Goal: Communication & Community: Answer question/provide support

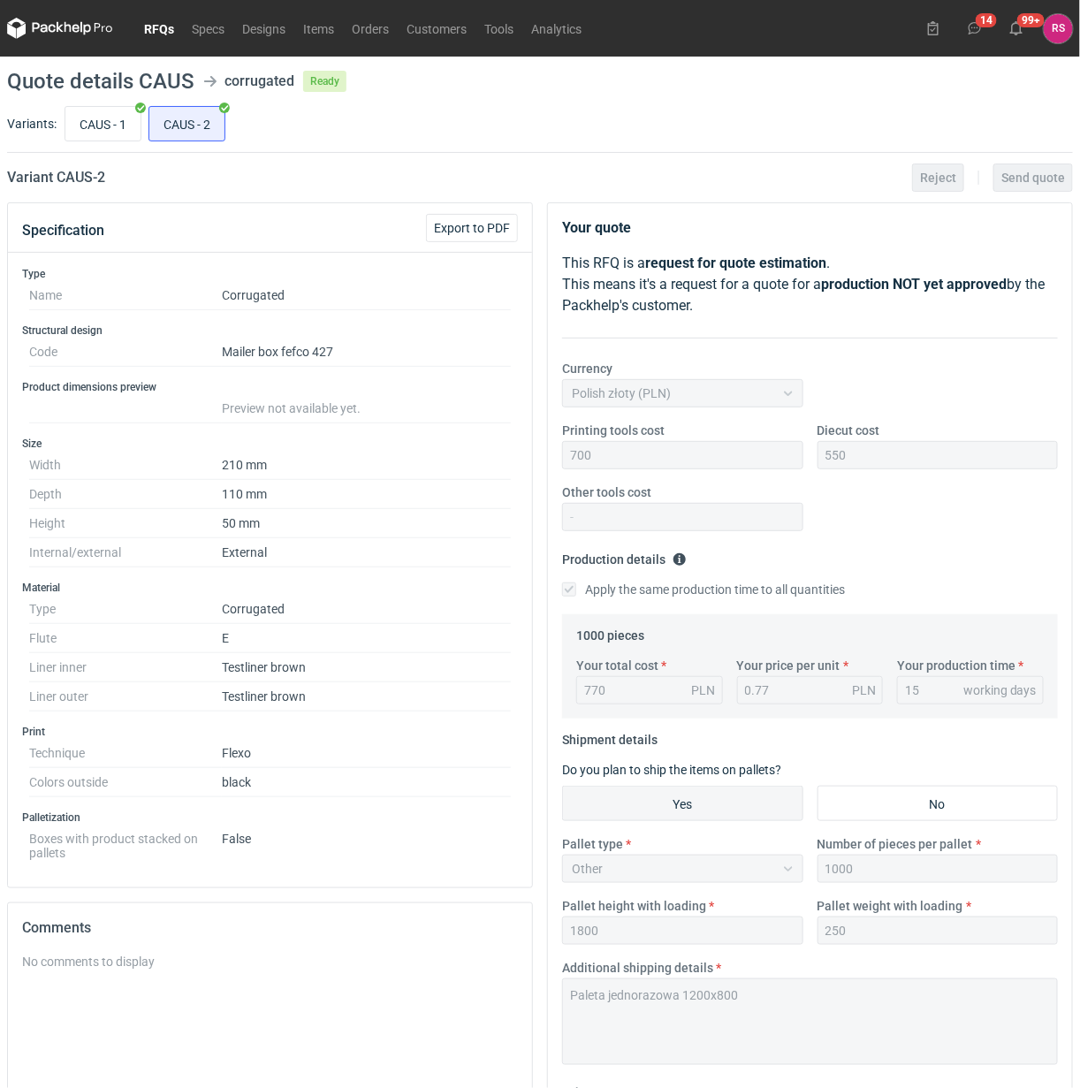
click at [164, 31] on link "RFQs" at bounding box center [159, 28] width 48 height 21
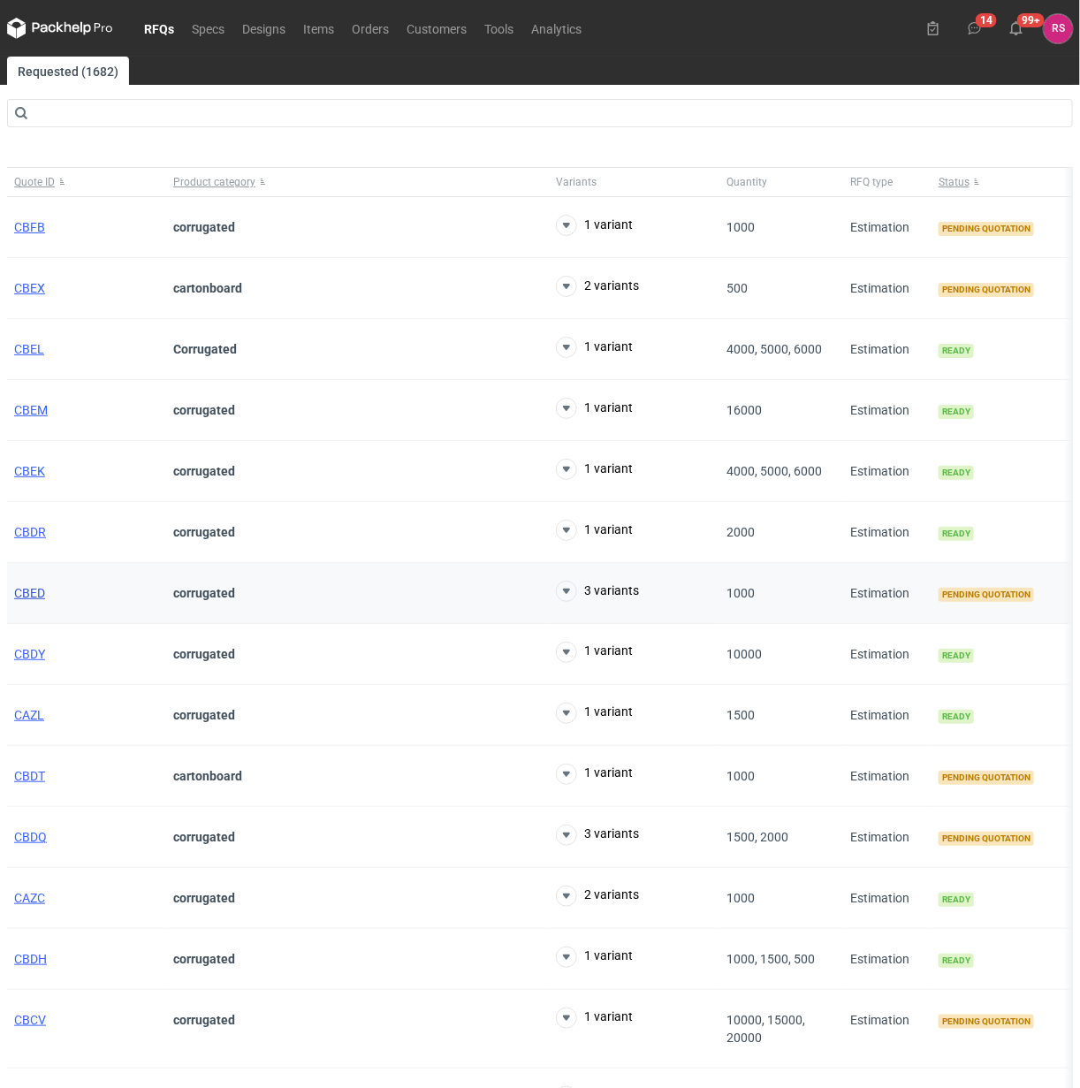
click at [28, 595] on span "CBED" at bounding box center [29, 593] width 31 height 14
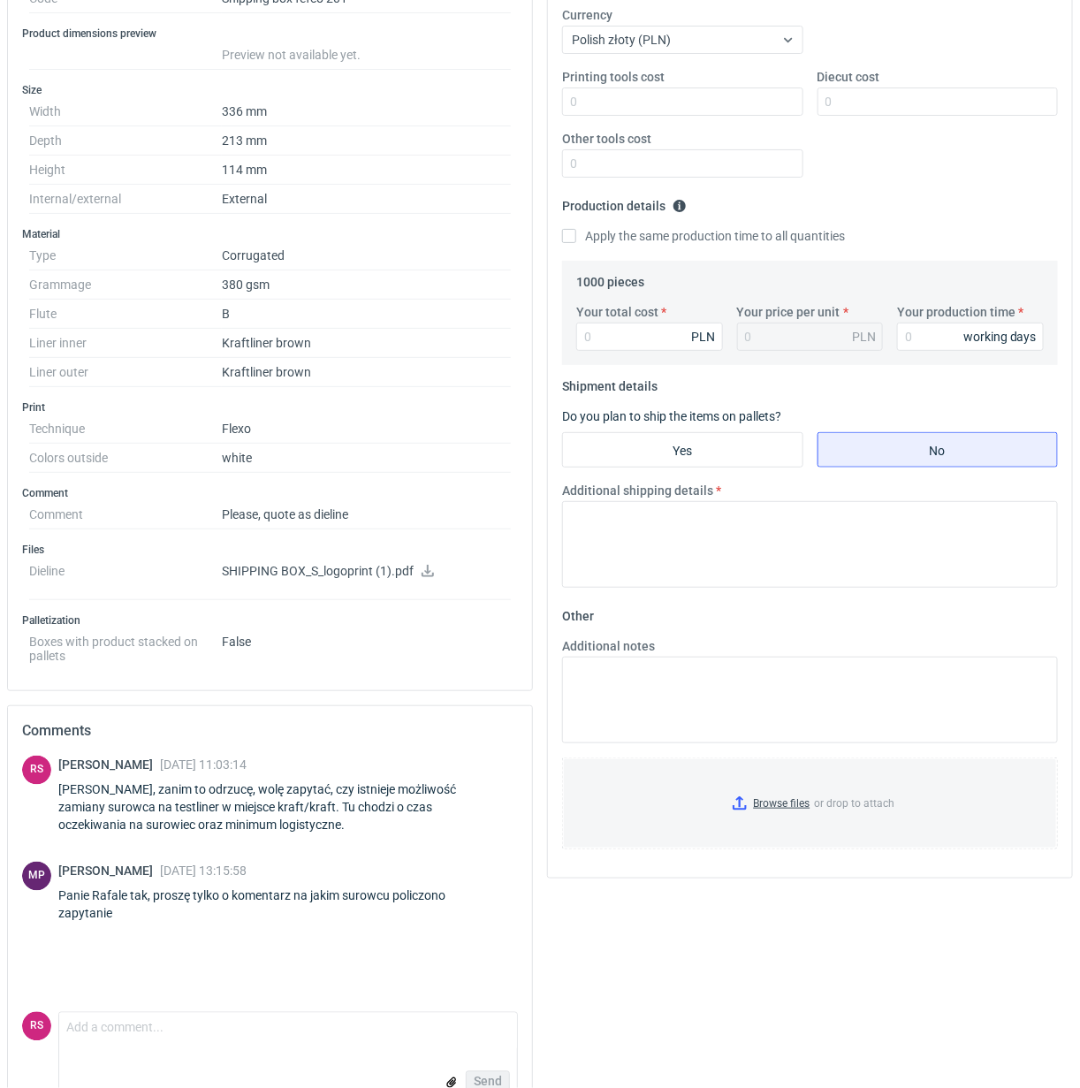
scroll to position [399, 0]
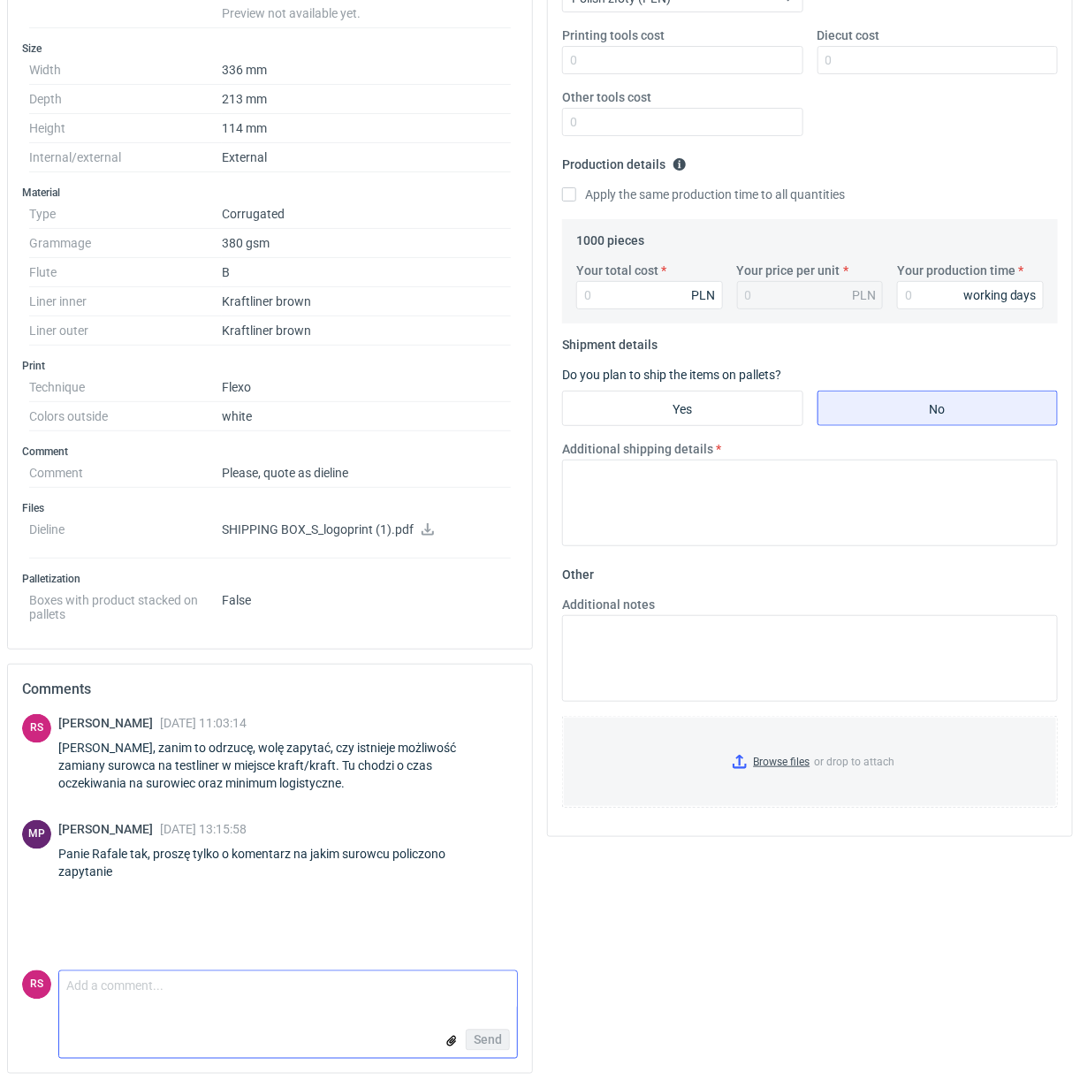
click at [194, 1000] on textarea "Comment message" at bounding box center [288, 989] width 458 height 37
click at [390, 983] on textarea "[PERSON_NAME], jeszcze nie zostało nic policzone. Czemy na decyzję" at bounding box center [288, 989] width 458 height 37
click at [495, 999] on textarea "[PERSON_NAME], jeszcze nie zostało nic policzone. Czemy na Państwa decyzję" at bounding box center [288, 989] width 458 height 37
type textarea "[PERSON_NAME], jeszcze nie zostało nic policzone. Czemy na Państwa decyzję."
click at [489, 1040] on span "Send" at bounding box center [488, 1040] width 28 height 12
